Goal: Navigation & Orientation: Find specific page/section

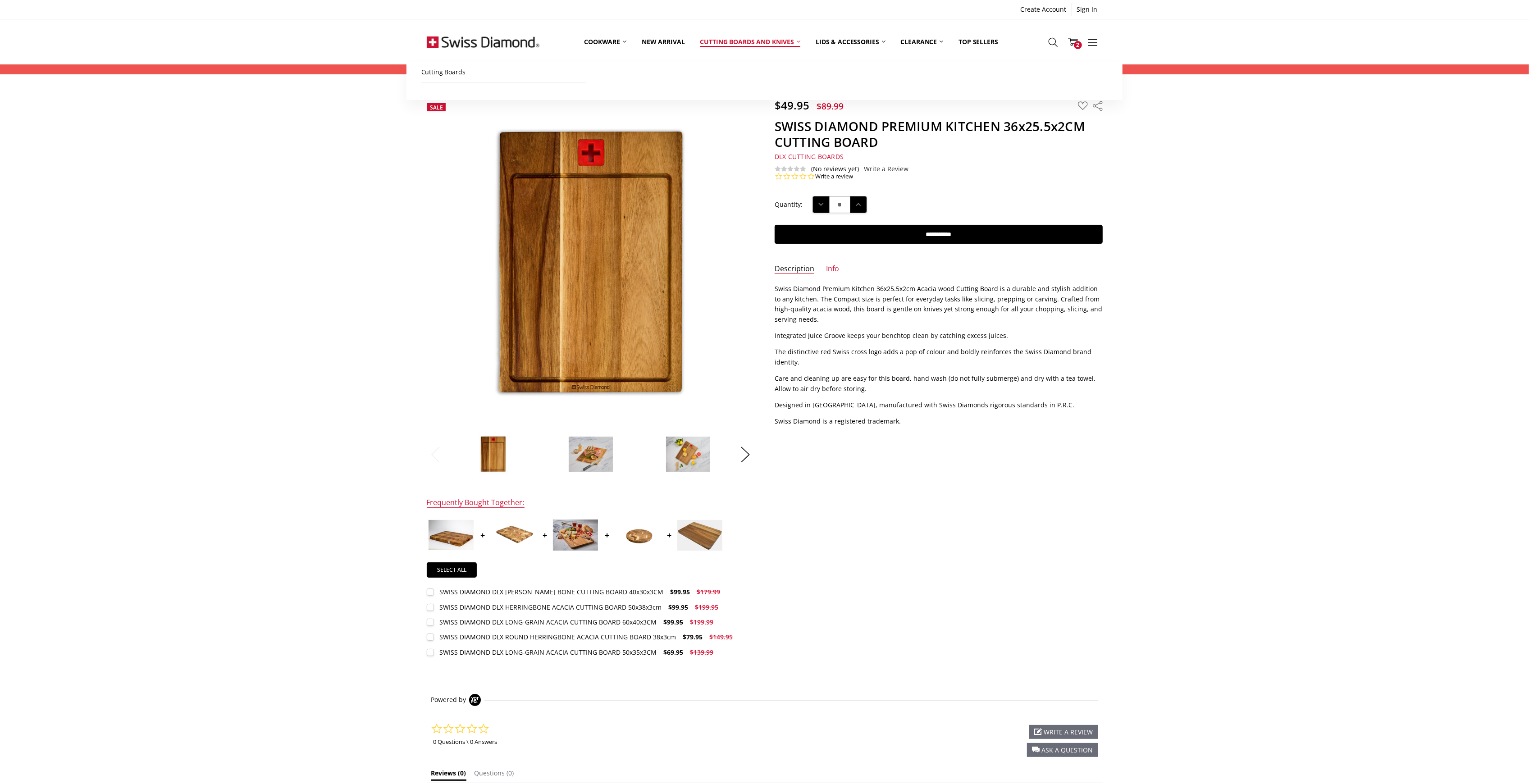
click at [743, 45] on link "Cutting boards and knives" at bounding box center [750, 42] width 116 height 40
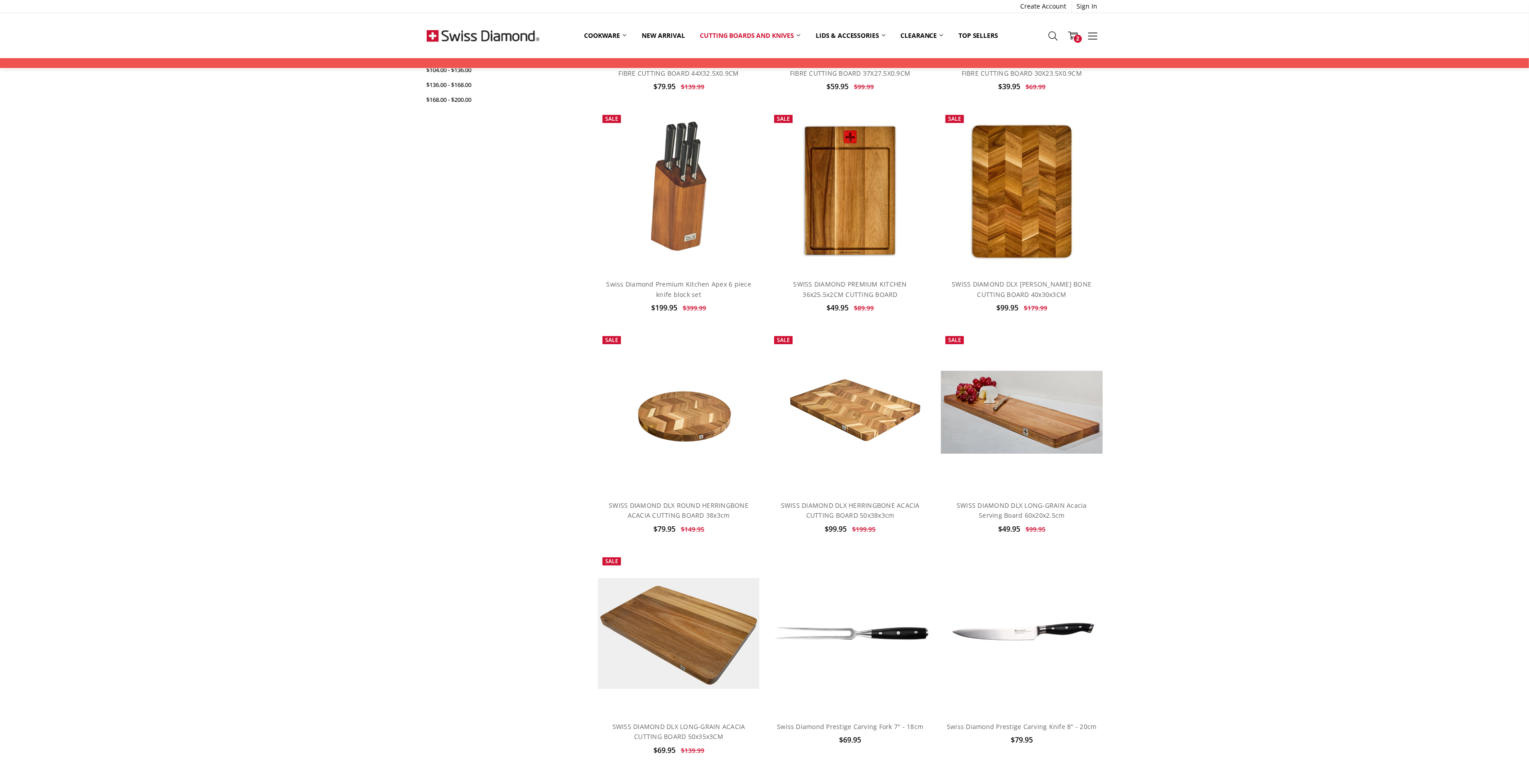
scroll to position [300, 0]
